Goal: Task Accomplishment & Management: Use online tool/utility

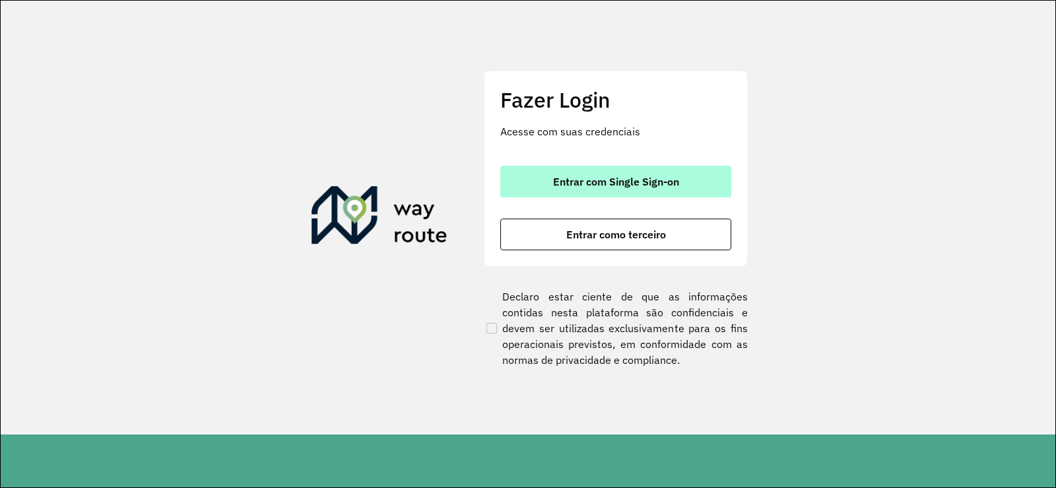
click at [586, 166] on button "Entrar com Single Sign-on" at bounding box center [615, 182] width 231 height 32
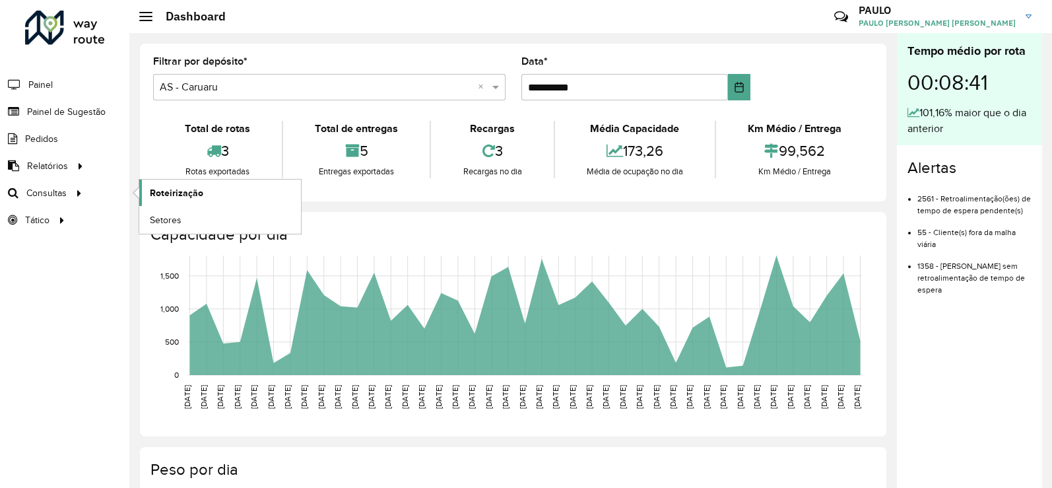
click at [196, 190] on span "Roteirização" at bounding box center [176, 193] width 53 height 14
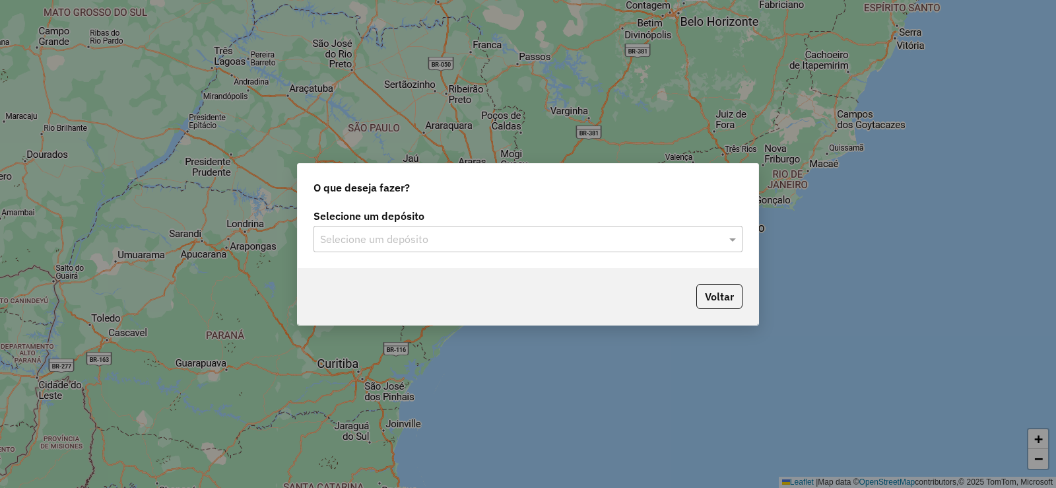
click at [451, 237] on input "text" at bounding box center [514, 240] width 389 height 16
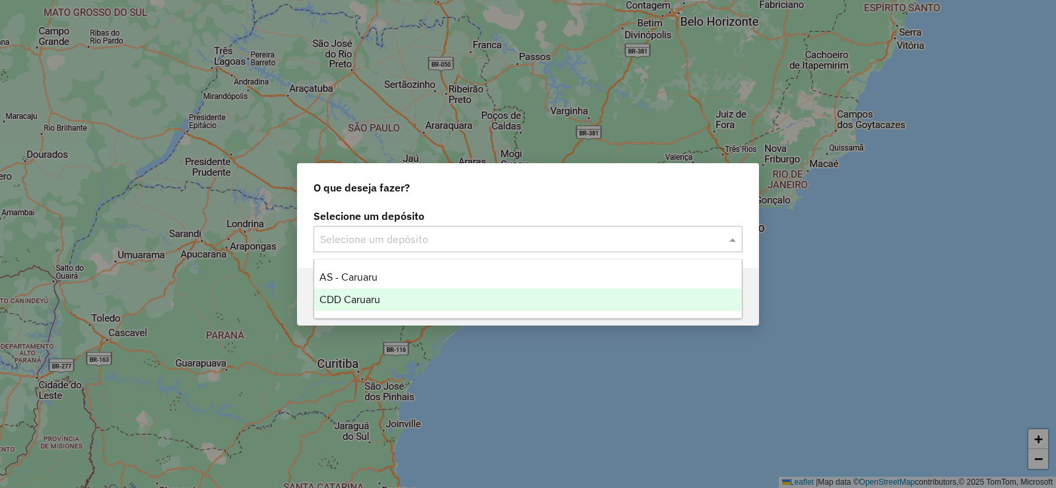
drag, startPoint x: 368, startPoint y: 307, endPoint x: 376, endPoint y: 298, distance: 12.1
click at [366, 306] on div "CDD Caruaru" at bounding box center [528, 299] width 428 height 22
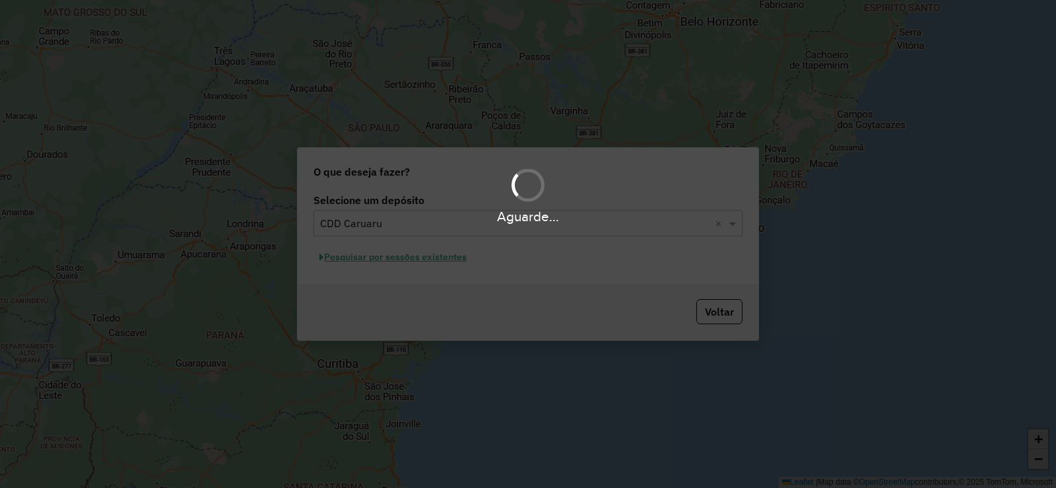
click at [423, 261] on button "Pesquisar por sessões existentes" at bounding box center [392, 257] width 159 height 20
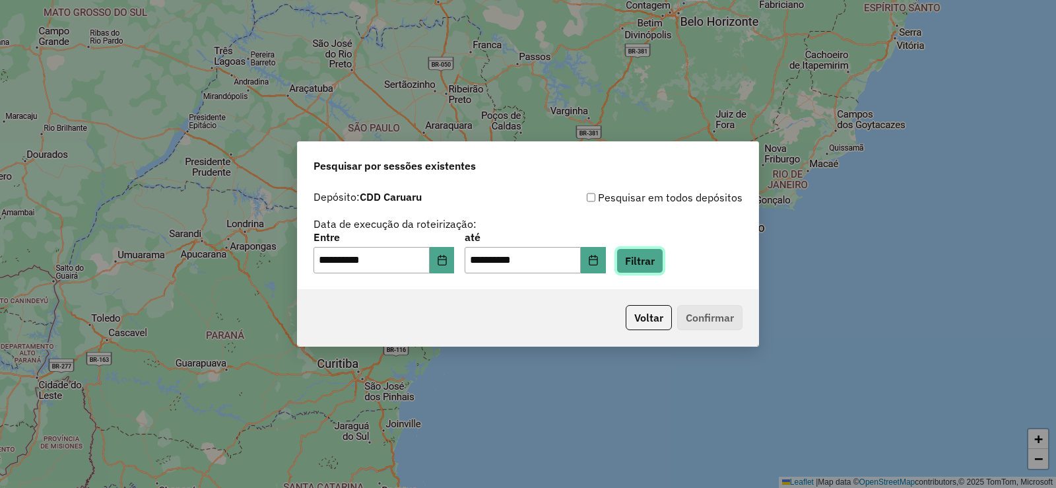
click at [656, 258] on button "Filtrar" at bounding box center [639, 260] width 47 height 25
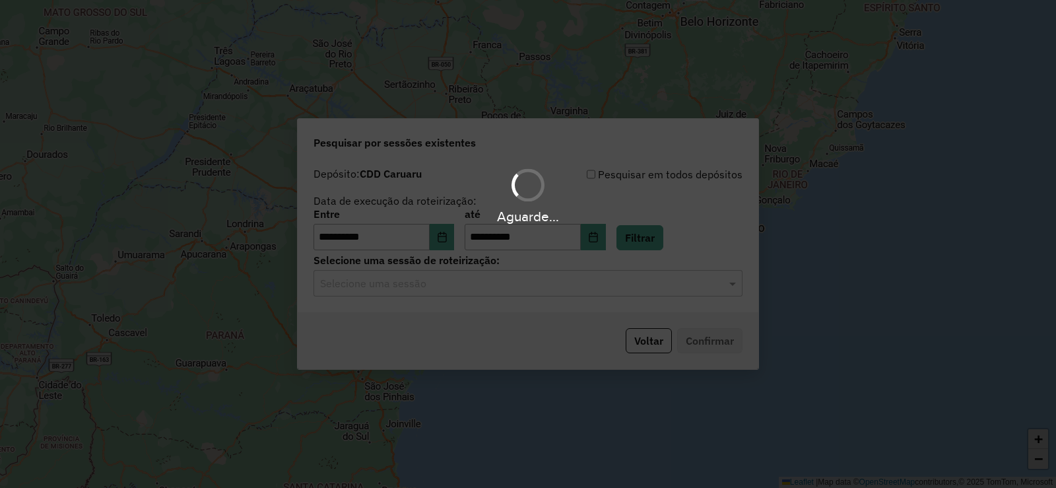
click at [438, 279] on hb-app "**********" at bounding box center [528, 244] width 1056 height 488
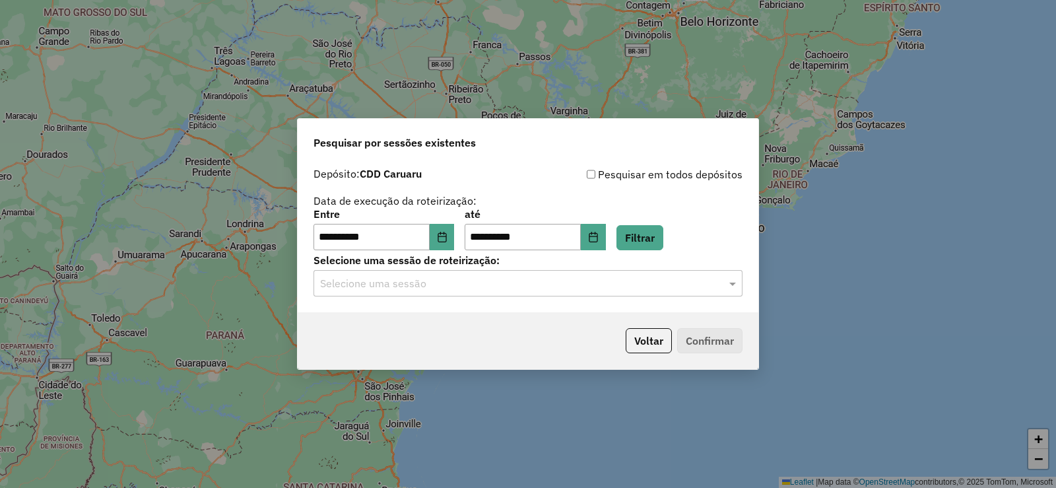
click at [425, 288] on input "text" at bounding box center [514, 284] width 389 height 16
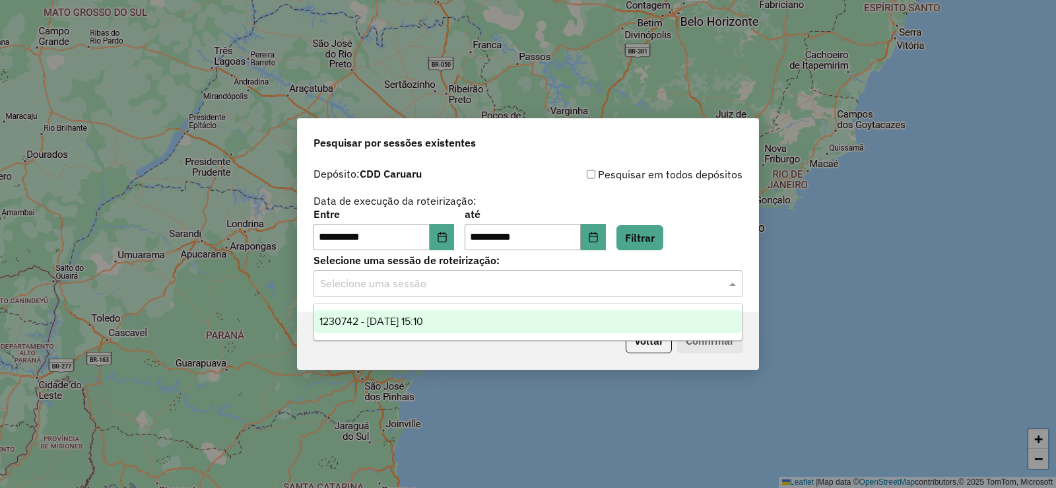
click at [423, 315] on span "1230742 - 18/08/2025 15:10" at bounding box center [371, 320] width 104 height 11
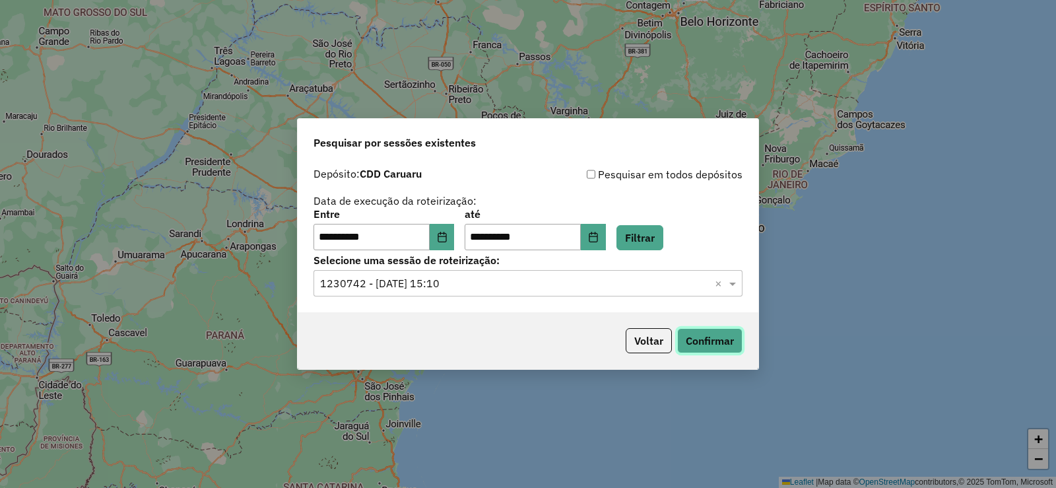
click at [726, 336] on button "Confirmar" at bounding box center [709, 340] width 65 height 25
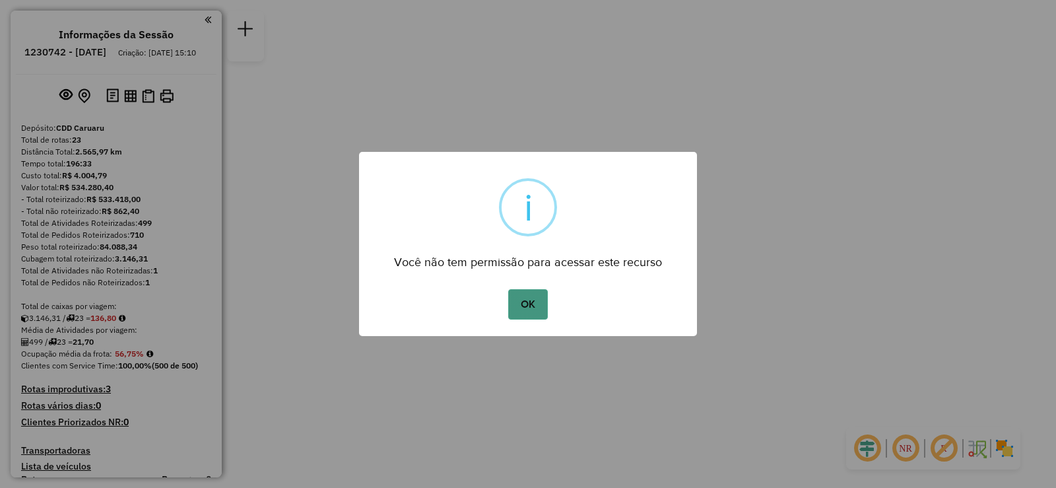
click at [529, 302] on button "OK" at bounding box center [527, 304] width 39 height 30
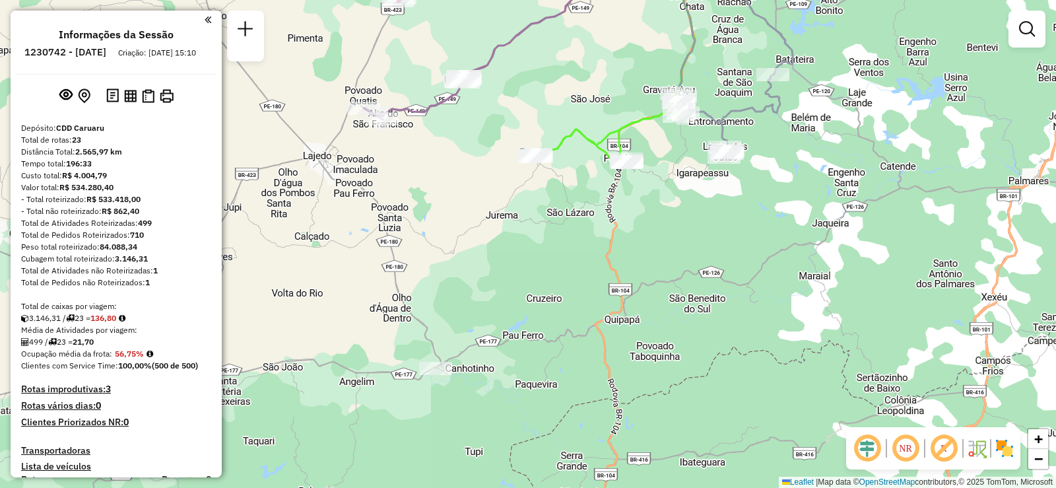
drag, startPoint x: 500, startPoint y: 338, endPoint x: 550, endPoint y: 339, distance: 50.8
click at [550, 339] on div "Janela de atendimento Grade de atendimento Capacidade Transportadoras Veículos …" at bounding box center [528, 244] width 1056 height 488
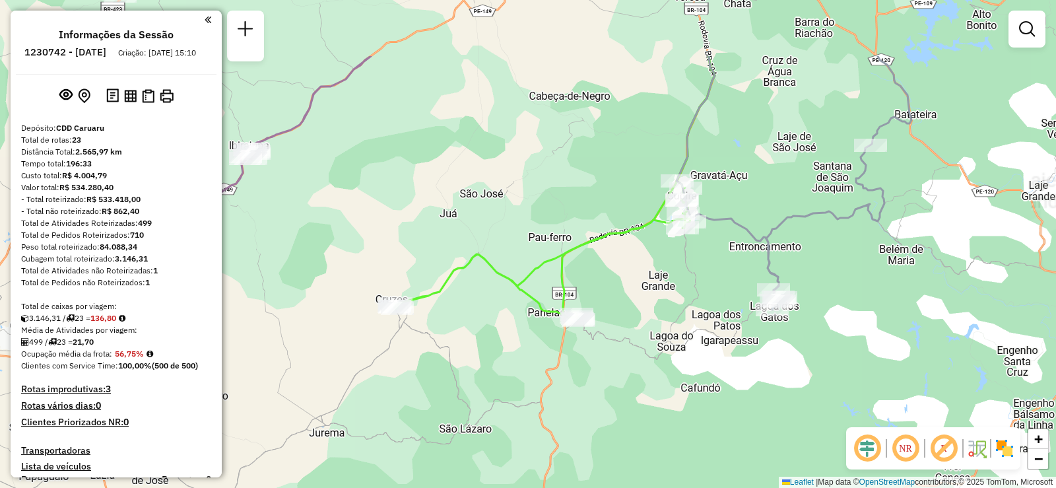
drag, startPoint x: 720, startPoint y: 113, endPoint x: 735, endPoint y: 222, distance: 110.6
click at [736, 222] on icon at bounding box center [793, 182] width 235 height 253
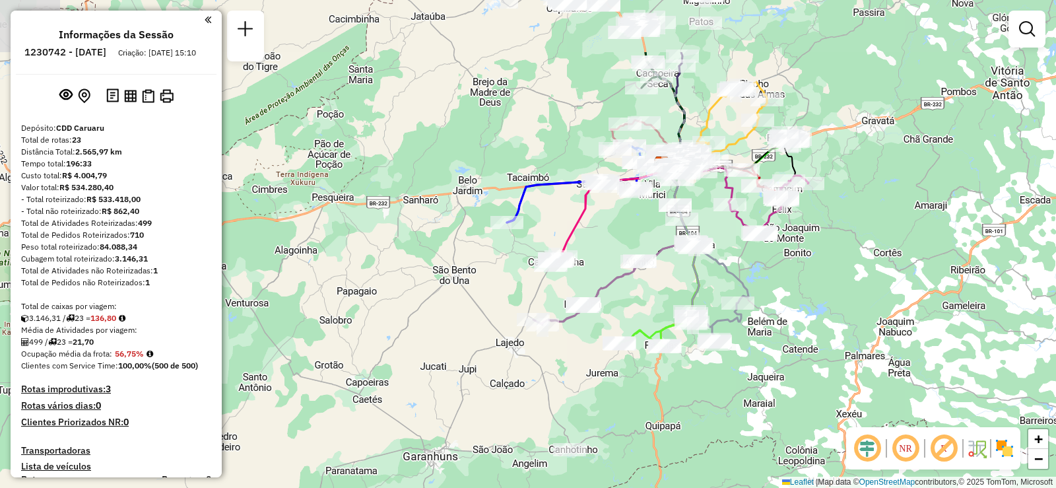
drag, startPoint x: 682, startPoint y: 185, endPoint x: 662, endPoint y: 263, distance: 80.2
click at [662, 263] on div "Janela de atendimento Grade de atendimento Capacidade Transportadoras Veículos …" at bounding box center [528, 244] width 1056 height 488
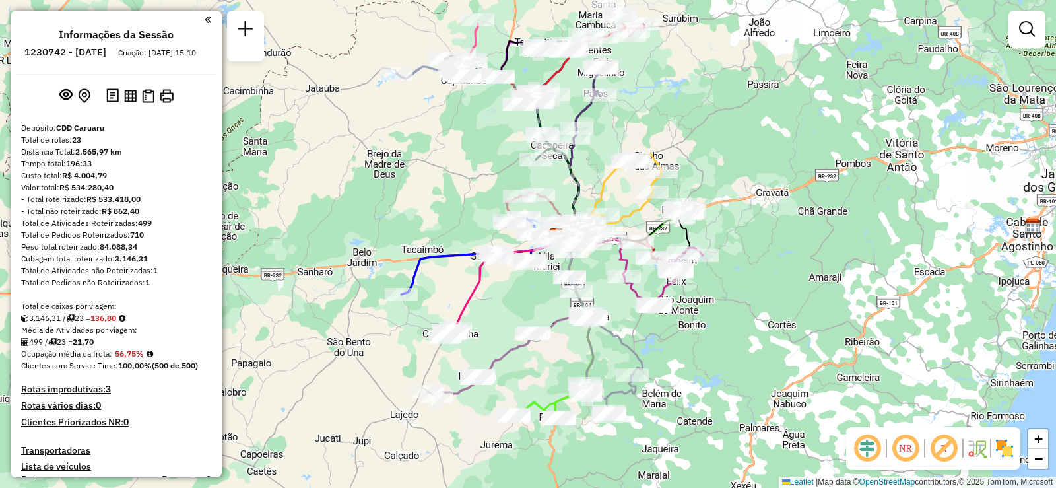
drag, startPoint x: 549, startPoint y: 174, endPoint x: 442, endPoint y: 245, distance: 128.1
click at [442, 245] on div "Janela de atendimento Grade de atendimento Capacidade Transportadoras Veículos …" at bounding box center [528, 244] width 1056 height 488
